Goal: Task Accomplishment & Management: Manage account settings

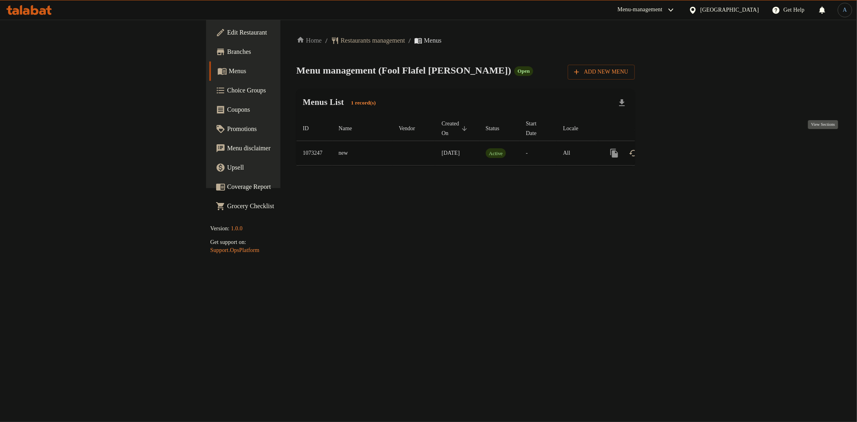
click at [677, 148] on icon "enhanced table" at bounding box center [673, 153] width 10 height 10
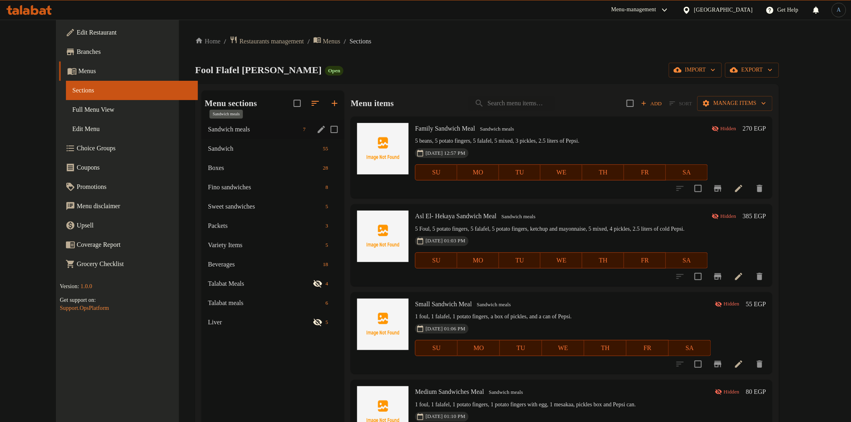
click at [210, 128] on span "Sandwich meals" at bounding box center [254, 130] width 92 height 10
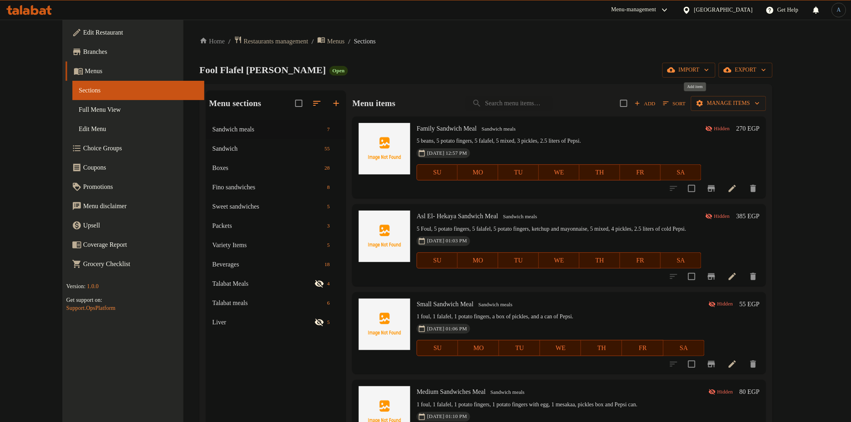
click at [656, 102] on span "Add" at bounding box center [645, 103] width 22 height 9
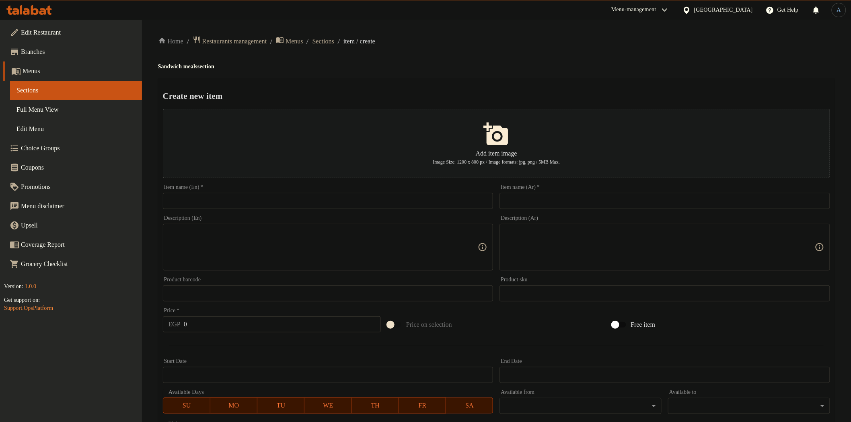
click at [334, 38] on span "Sections" at bounding box center [323, 42] width 22 height 10
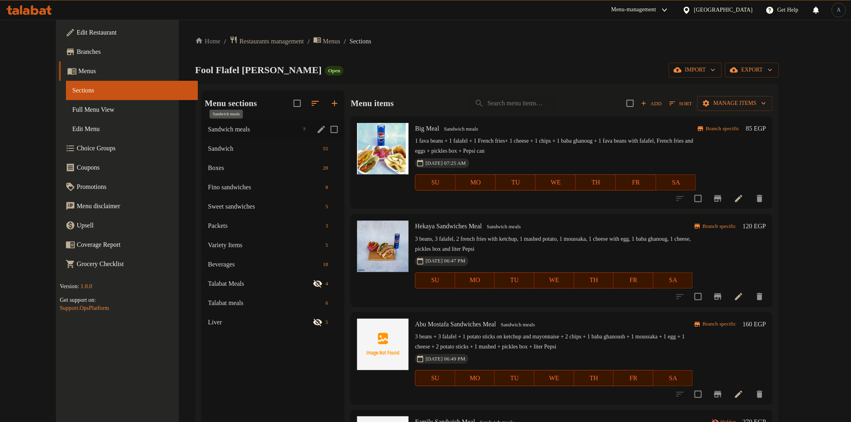
click at [208, 127] on span "Sandwich meals" at bounding box center [254, 130] width 92 height 10
click at [208, 132] on span "Sandwich meals" at bounding box center [254, 130] width 92 height 10
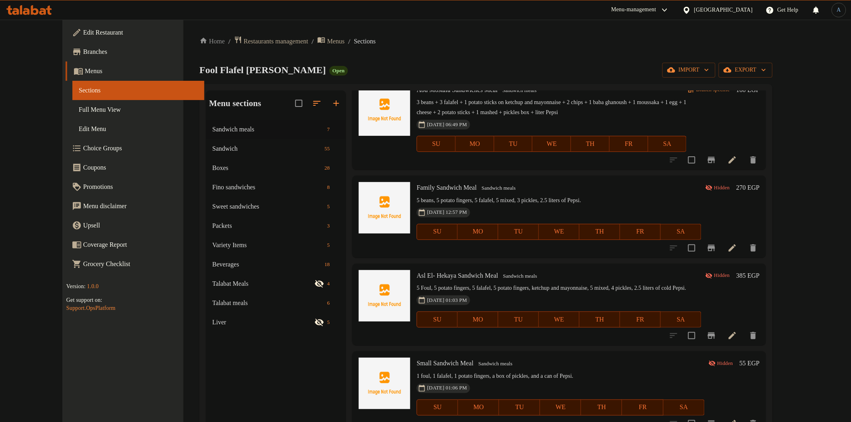
scroll to position [242, 0]
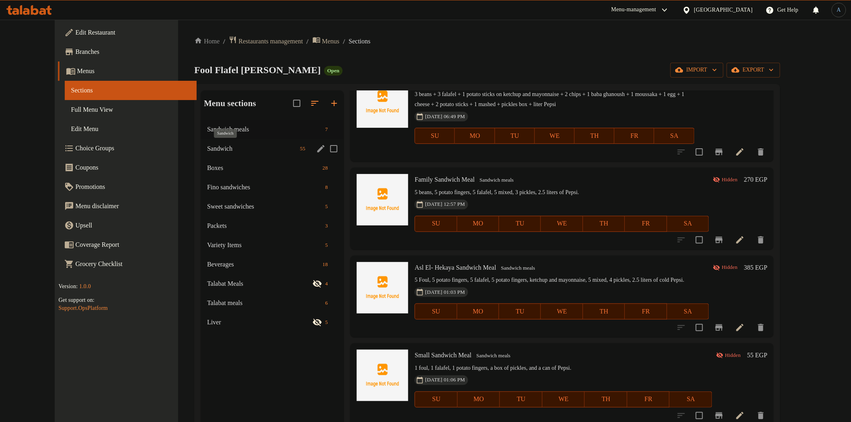
click at [207, 150] on span "Sandwich" at bounding box center [252, 149] width 90 height 10
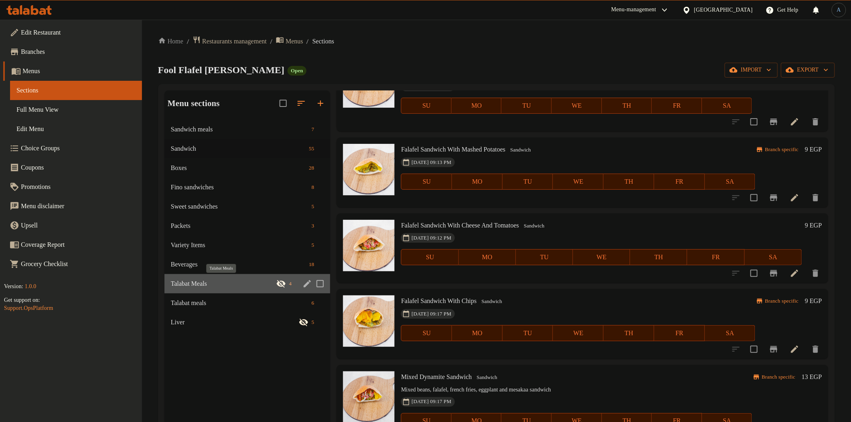
click at [202, 281] on span "Talabat Meals" at bounding box center [223, 284] width 105 height 10
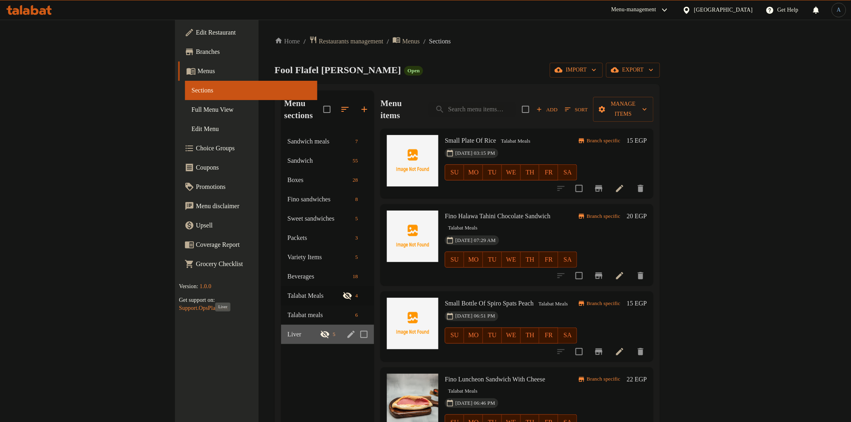
click at [287, 330] on span "Liver" at bounding box center [303, 335] width 33 height 10
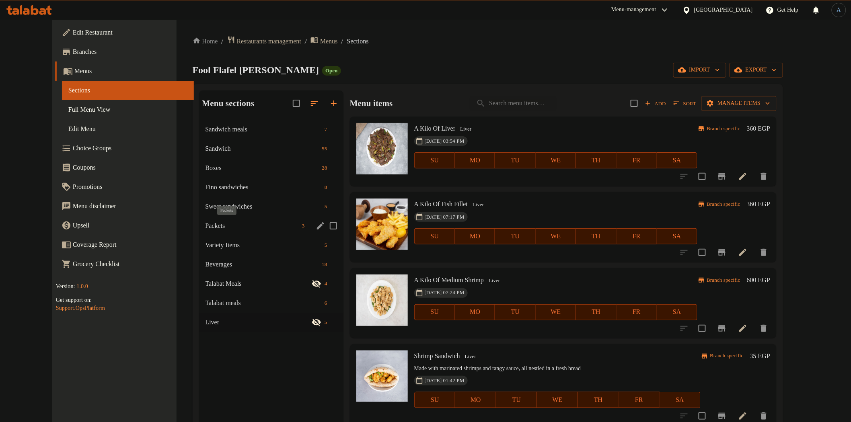
scroll to position [45, 0]
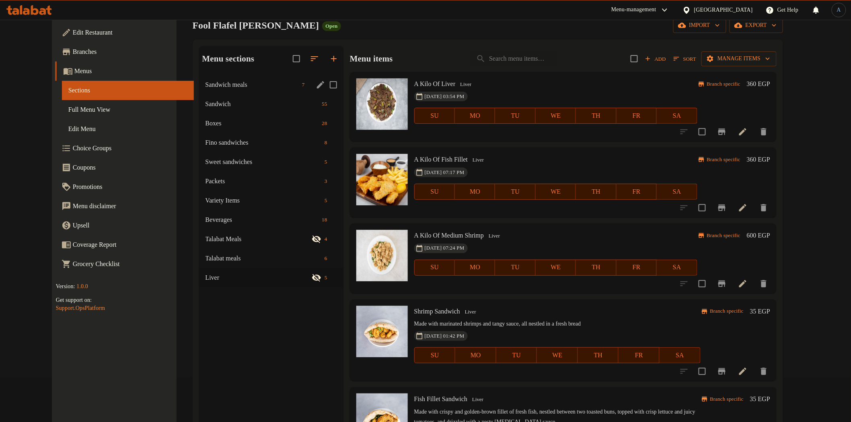
click at [206, 91] on div "Sandwich meals 7" at bounding box center [271, 84] width 144 height 19
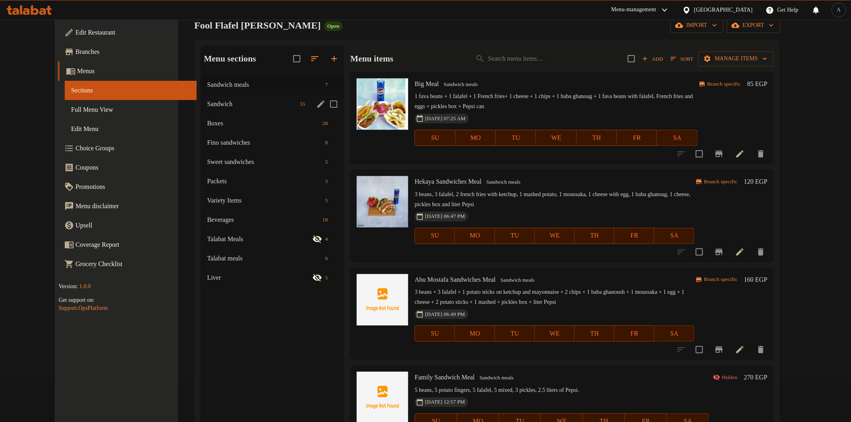
click at [207, 104] on span "Sandwich" at bounding box center [252, 104] width 90 height 10
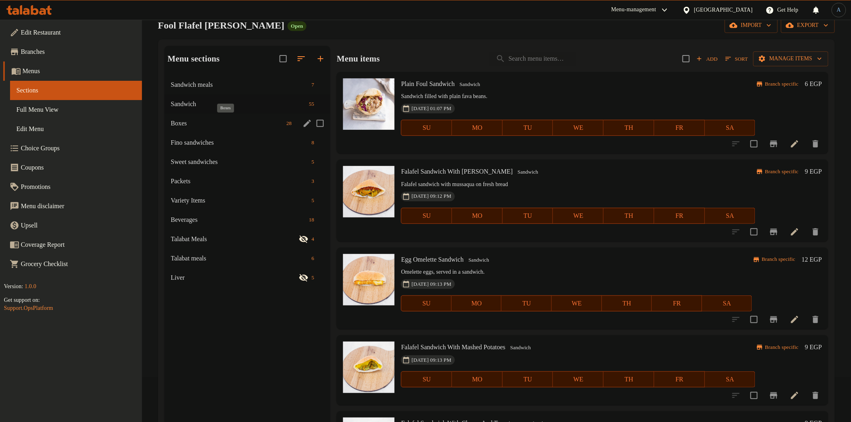
click at [191, 121] on span "Boxes" at bounding box center [227, 124] width 113 height 10
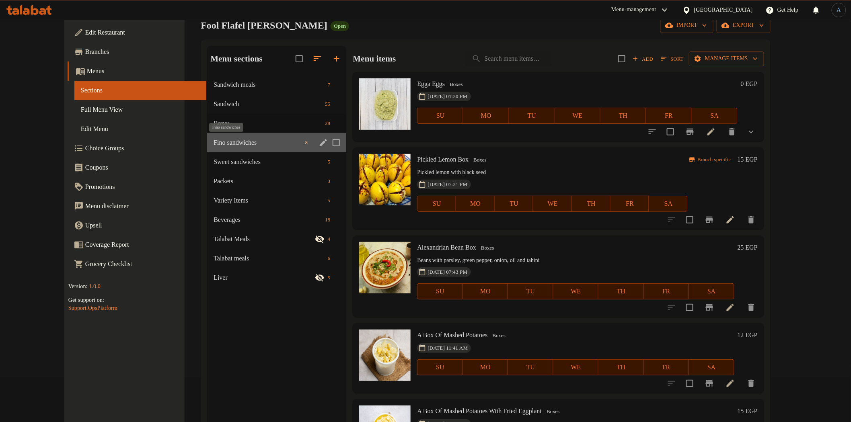
click at [213, 146] on span "Fino sandwiches" at bounding box center [257, 143] width 88 height 10
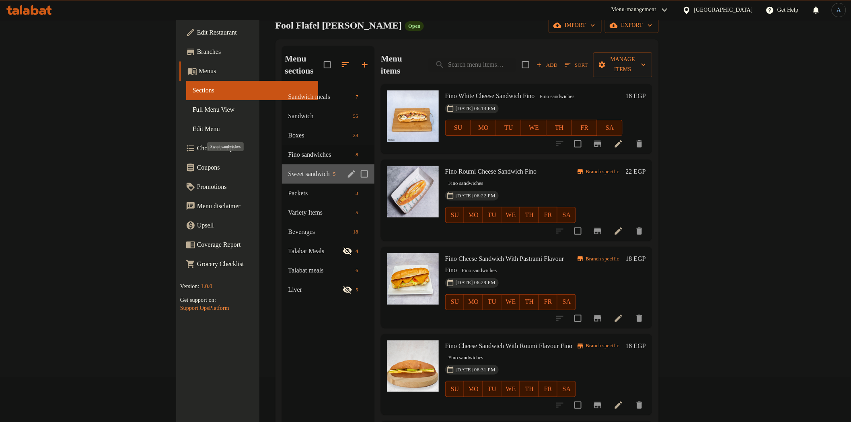
click at [288, 169] on span "Sweet sandwiches" at bounding box center [309, 174] width 42 height 10
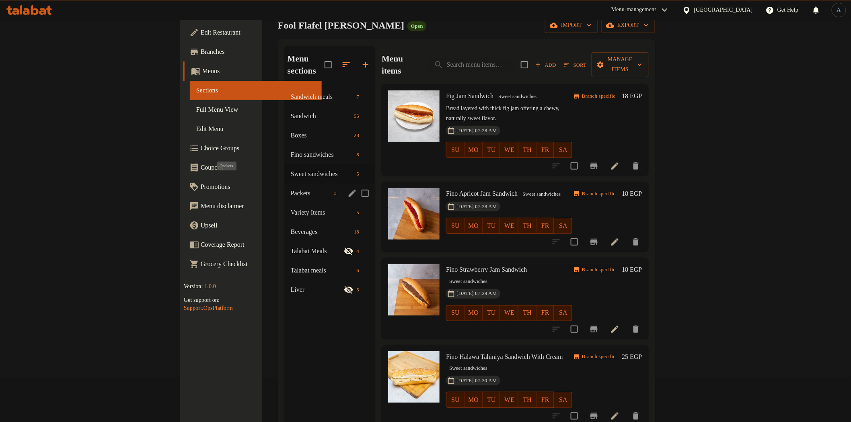
click at [291, 189] on span "Packets" at bounding box center [311, 194] width 40 height 10
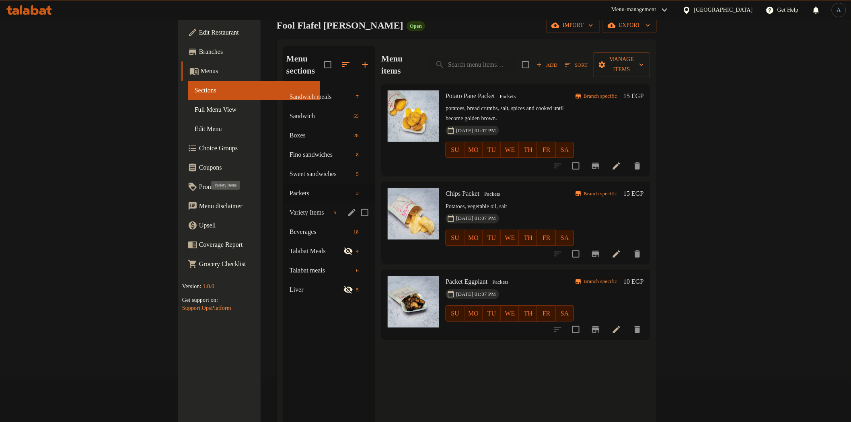
click at [289, 208] on span "Variety Items" at bounding box center [309, 213] width 41 height 10
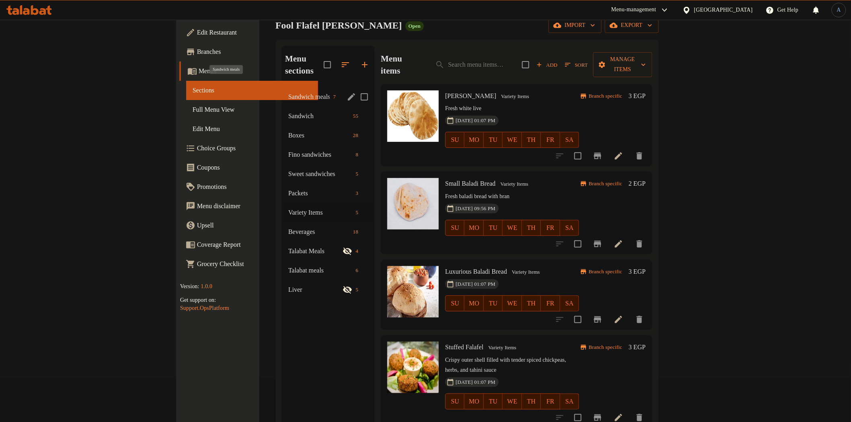
click at [288, 92] on span "Sandwich meals" at bounding box center [309, 97] width 42 height 10
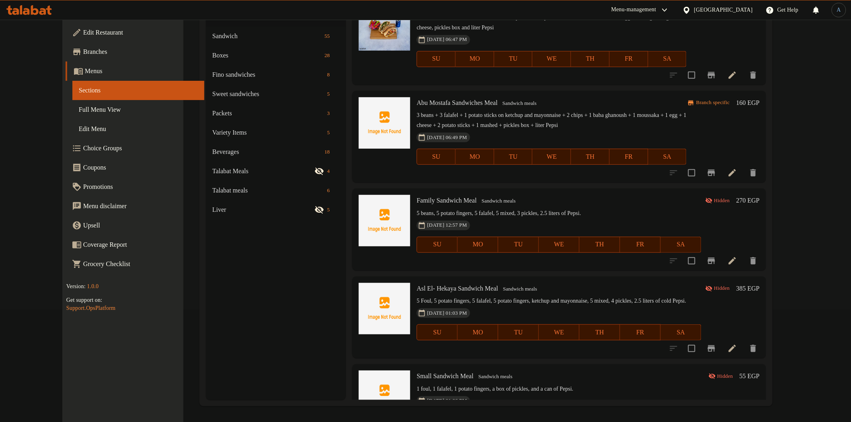
scroll to position [109, 0]
click at [737, 260] on icon at bounding box center [732, 261] width 10 height 10
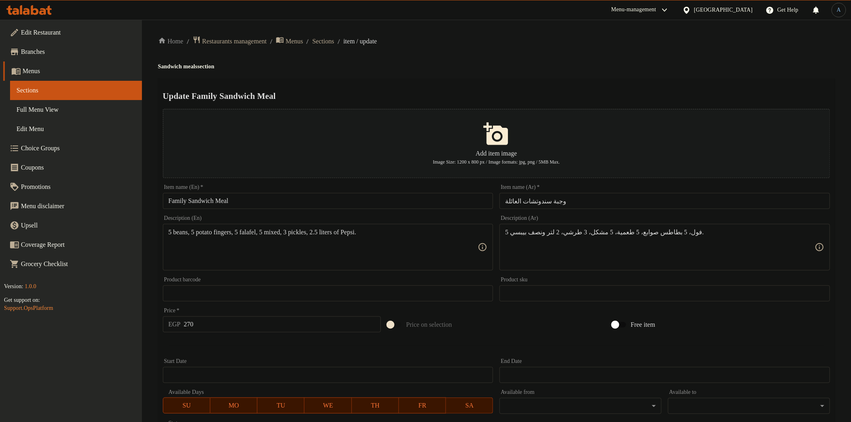
click at [595, 202] on input "وجبة سندوتشات العائلة" at bounding box center [664, 201] width 330 height 16
click at [488, 58] on div "Home / Restaurants management / Menus / Sections / item / update Sandwich Meals…" at bounding box center [496, 292] width 677 height 512
click at [334, 43] on span "Sections" at bounding box center [323, 42] width 22 height 10
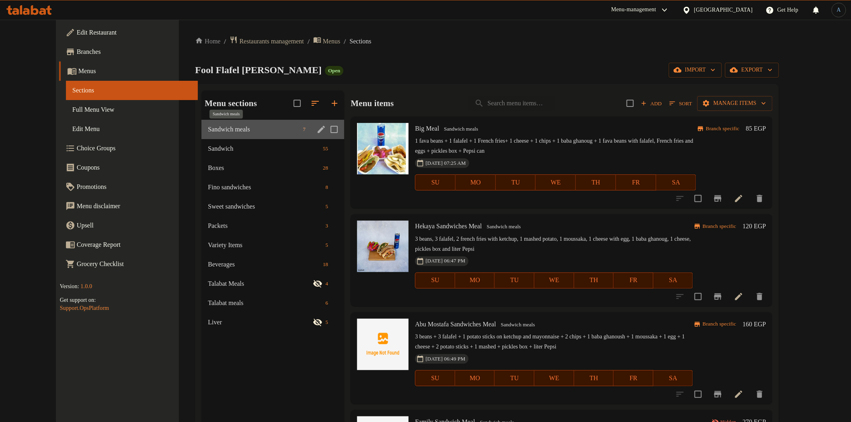
click at [211, 130] on span "Sandwich meals" at bounding box center [254, 130] width 92 height 10
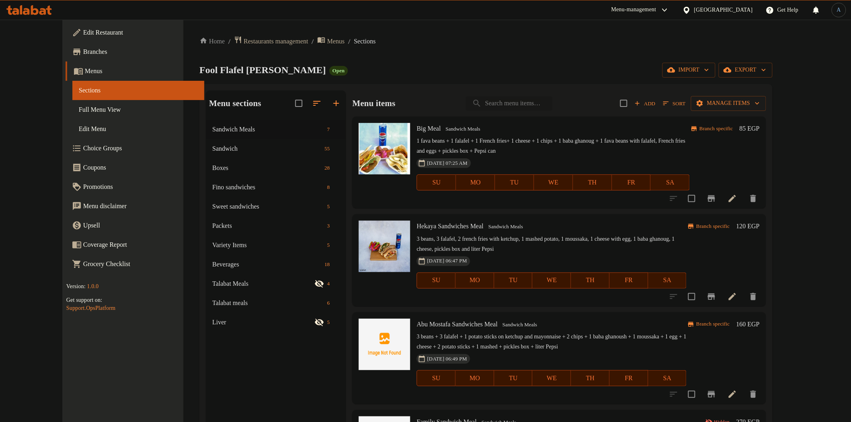
click at [539, 109] on input "search" at bounding box center [508, 103] width 87 height 14
paste input "وجبة اشرف طلبات"
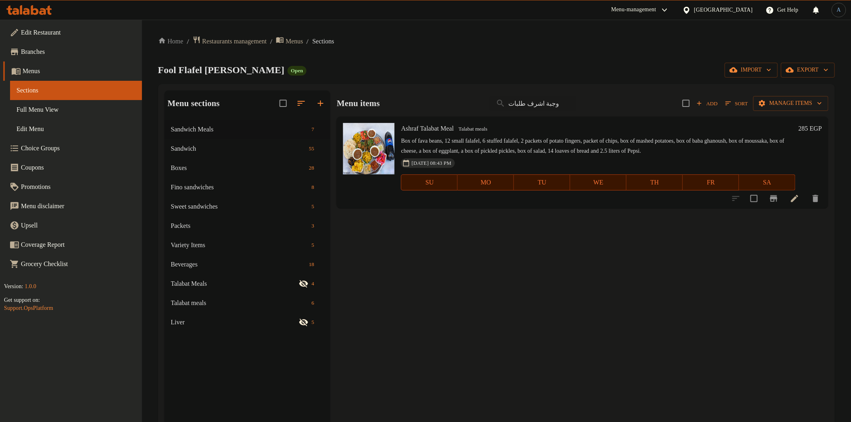
click at [580, 68] on div "Fool Flafel Hekya Abo Mostafa Open import export" at bounding box center [496, 70] width 677 height 15
click at [525, 102] on input "وجبة اشرف طلبات" at bounding box center [532, 103] width 87 height 14
paste input "لكومبو كبيرة أوى أوى أوى"
type input "وجبة الكومبو كبيرة أوى أوى أوى طلبات"
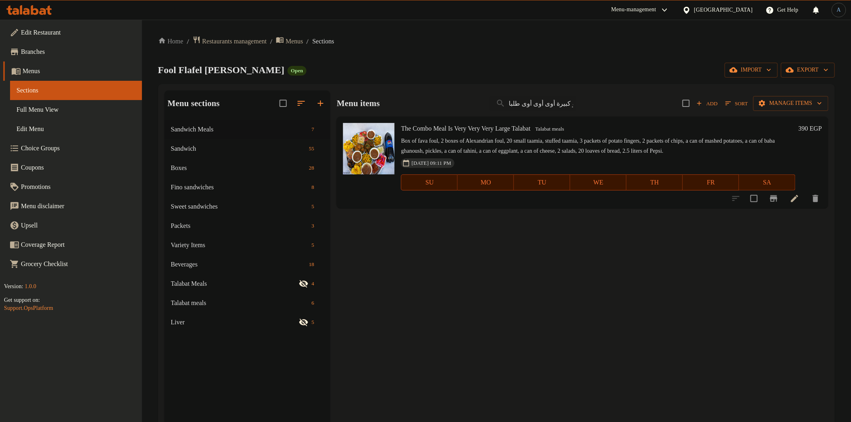
scroll to position [0, 0]
click at [553, 101] on input "وجبة الكومبو كبيرة أوى أوى أوى طلبات" at bounding box center [532, 103] width 87 height 14
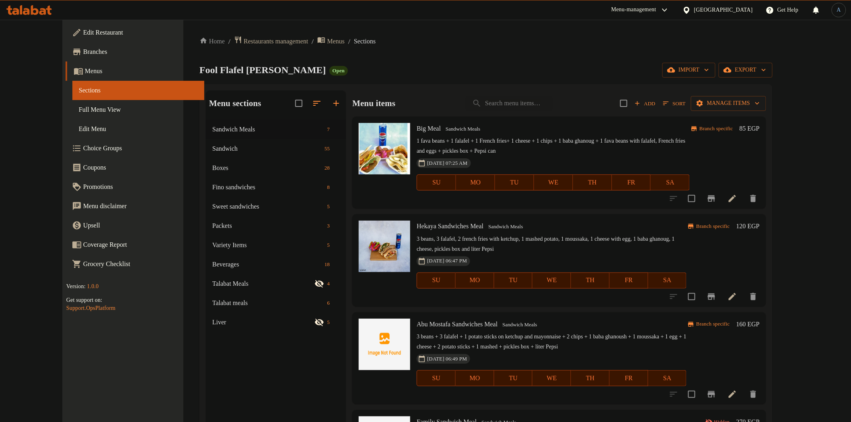
click at [383, 53] on div "Home / Restaurants management / Menus / Sections Fool Flafel Hekya Abo Mostafa …" at bounding box center [485, 277] width 573 height 483
click at [552, 103] on input "search" at bounding box center [508, 103] width 87 height 14
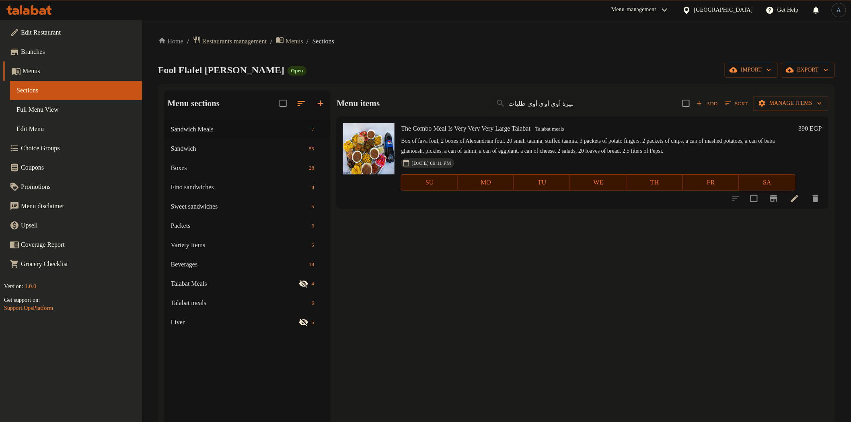
type input "وجبة اشرف طلبات"
click at [558, 104] on input "وجبة اشرف طلبات" at bounding box center [532, 103] width 87 height 14
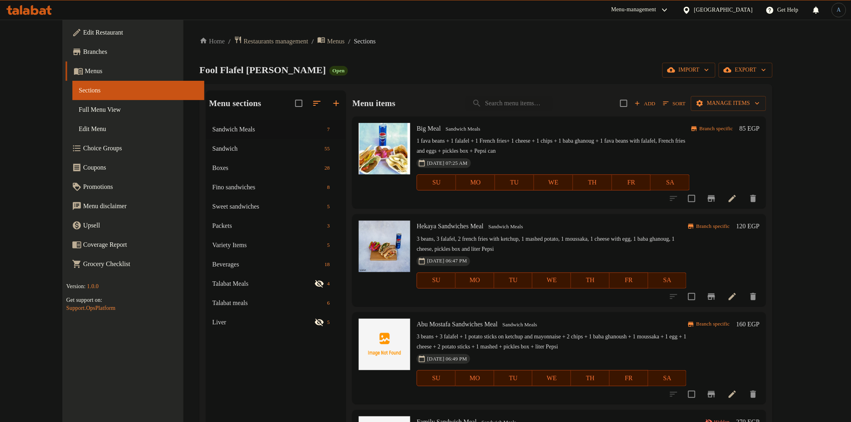
click at [79, 111] on span "Full Menu View" at bounding box center [138, 110] width 119 height 10
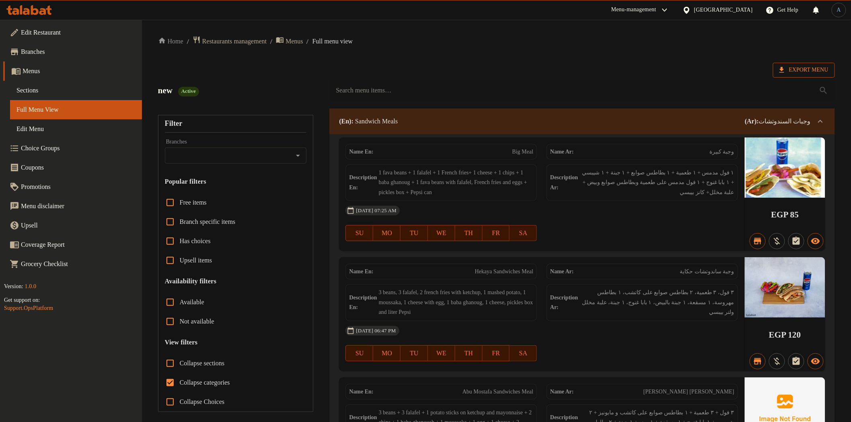
click at [805, 72] on span "Export Menu" at bounding box center [803, 70] width 49 height 10
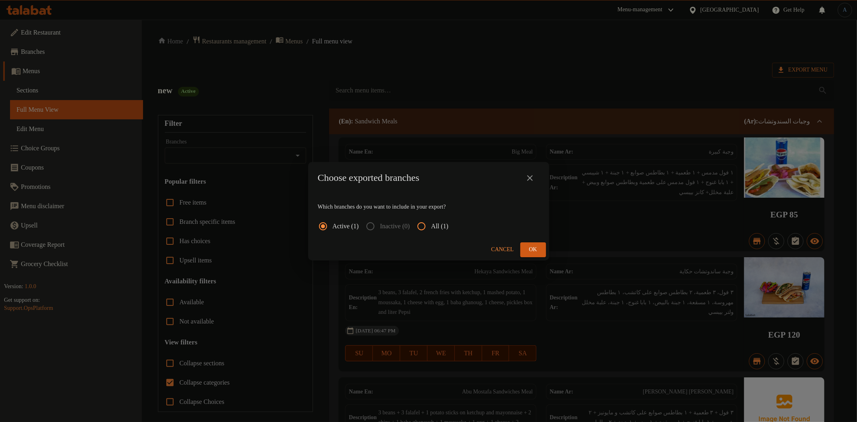
click at [431, 220] on input "All (1)" at bounding box center [421, 226] width 19 height 19
radio input "true"
click at [542, 251] on button "Ok" at bounding box center [534, 249] width 26 height 15
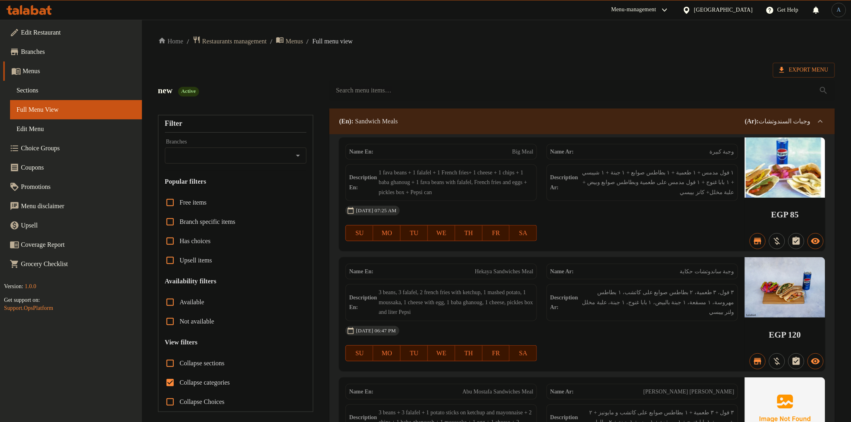
click at [738, 8] on div "[GEOGRAPHIC_DATA]" at bounding box center [723, 10] width 59 height 9
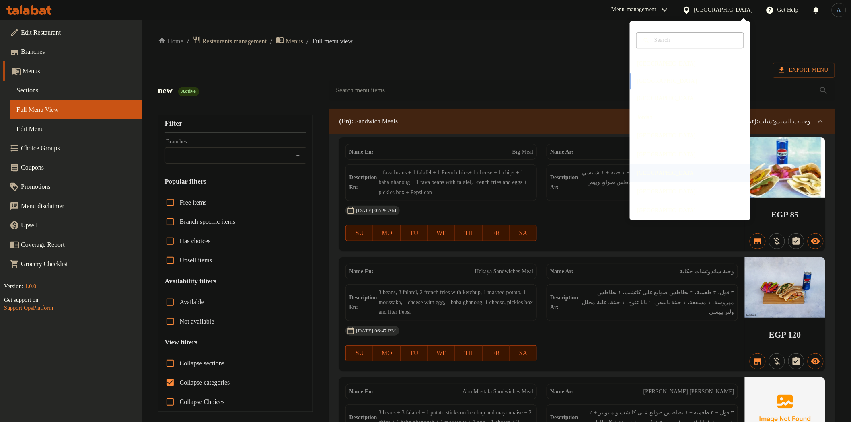
click at [646, 177] on div "[GEOGRAPHIC_DATA]" at bounding box center [666, 173] width 59 height 9
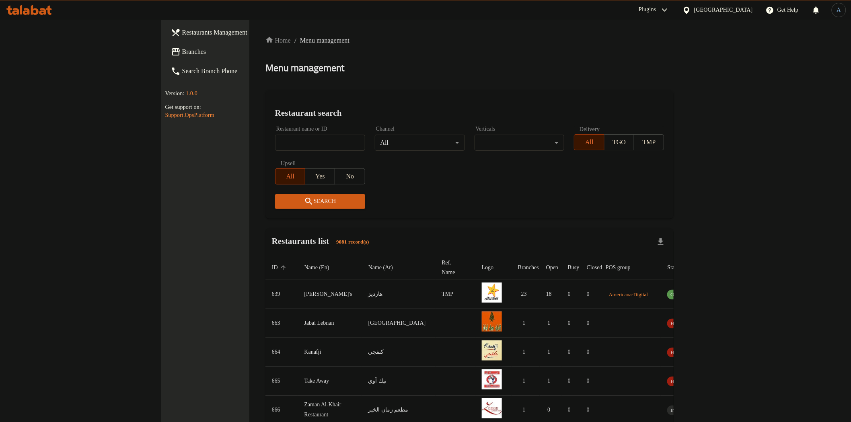
click at [182, 47] on span "Branches" at bounding box center [239, 52] width 115 height 10
